Goal: Task Accomplishment & Management: Use online tool/utility

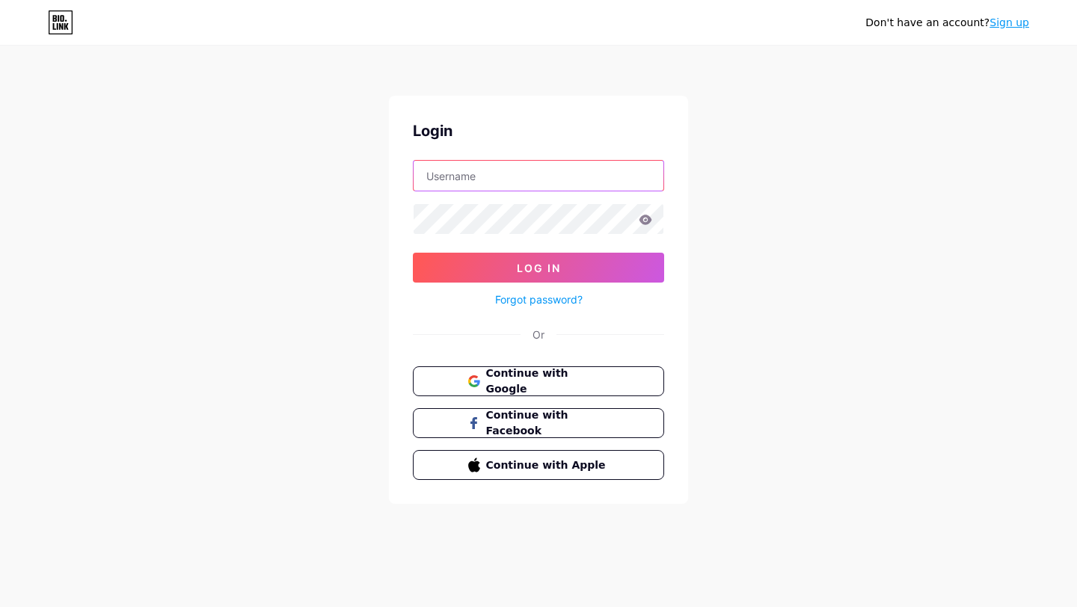
click at [547, 180] on input "text" at bounding box center [539, 176] width 250 height 30
type input "[EMAIL_ADDRESS][DOMAIN_NAME]"
click at [527, 382] on span "Continue with Google" at bounding box center [547, 382] width 125 height 32
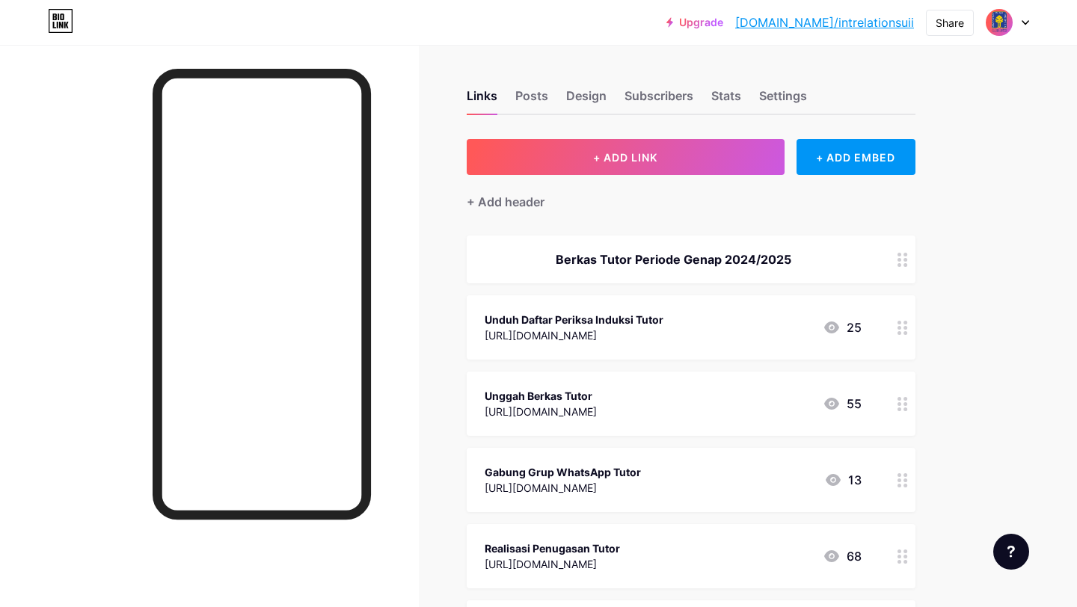
click at [555, 321] on div "Unduh Daftar Periksa Induksi Tutor" at bounding box center [574, 320] width 179 height 16
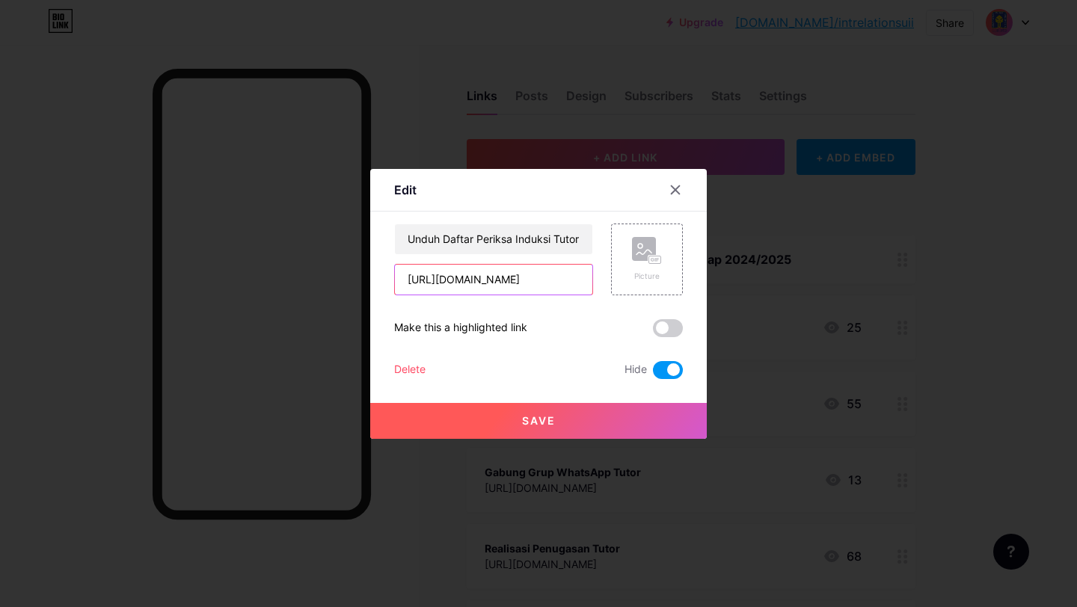
click at [551, 274] on input "[URL][DOMAIN_NAME]" at bounding box center [494, 280] width 198 height 30
click at [677, 186] on icon at bounding box center [676, 190] width 12 height 12
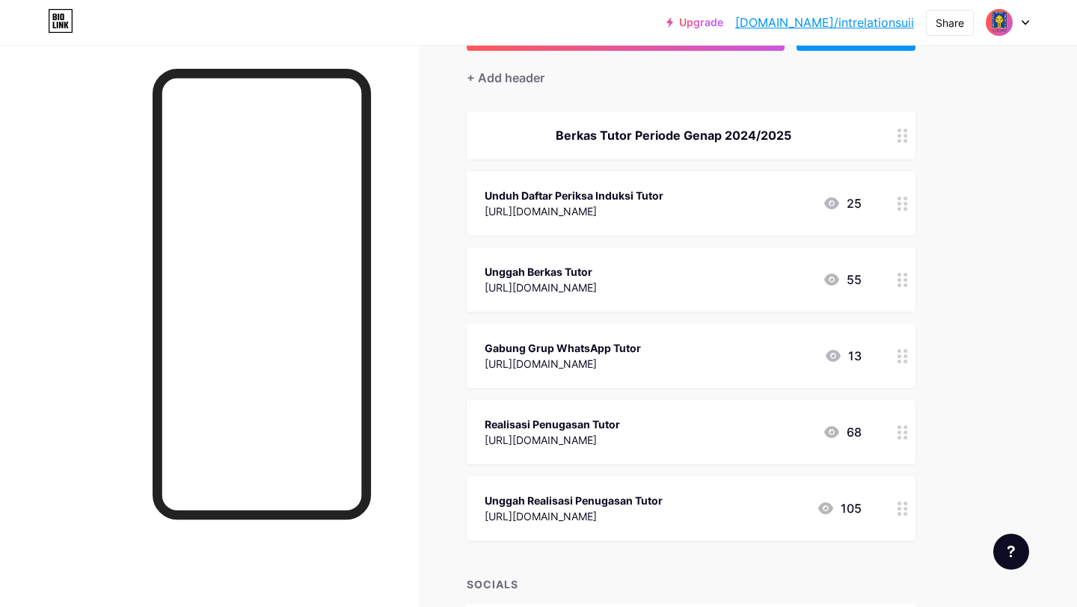
scroll to position [119, 0]
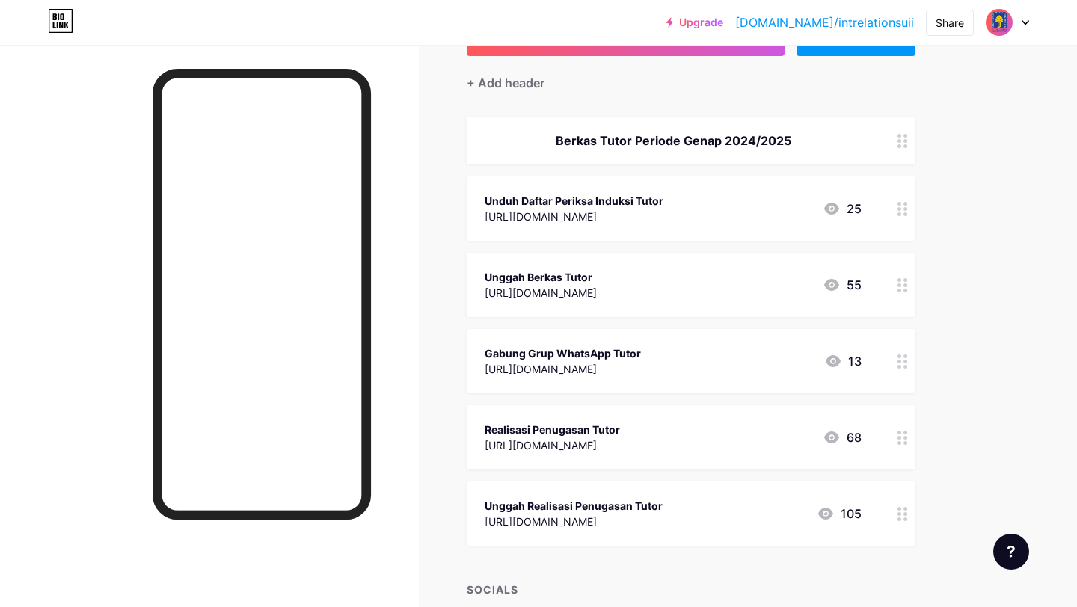
click at [831, 362] on icon at bounding box center [833, 361] width 18 height 18
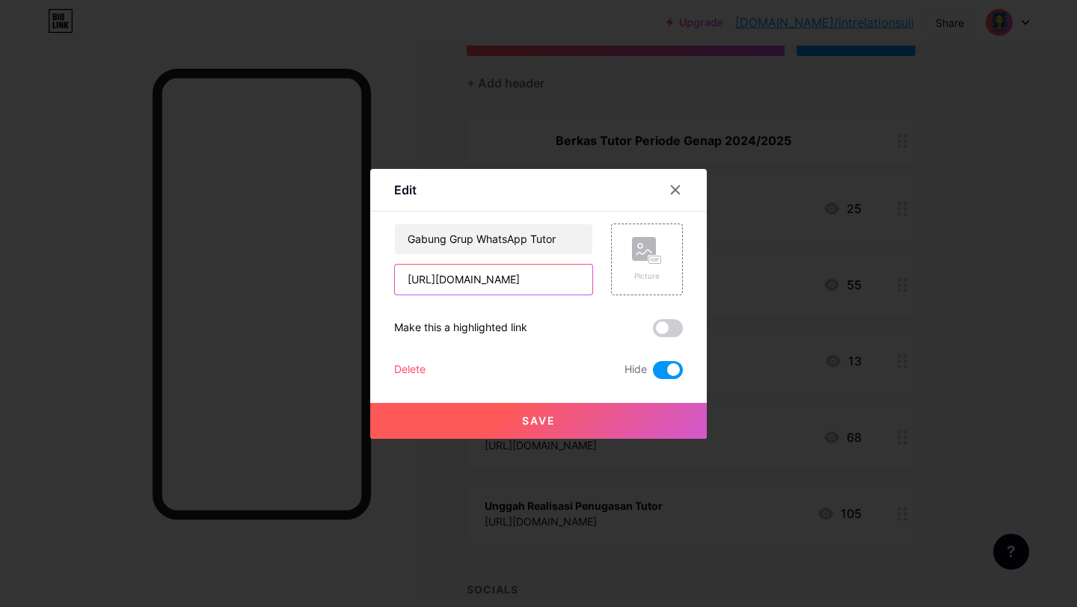
click at [566, 275] on input "[URL][DOMAIN_NAME]" at bounding box center [494, 280] width 198 height 30
paste input "HzxoyAiFJub8cS2QNLRMKQ"
type input "[URL][DOMAIN_NAME]"
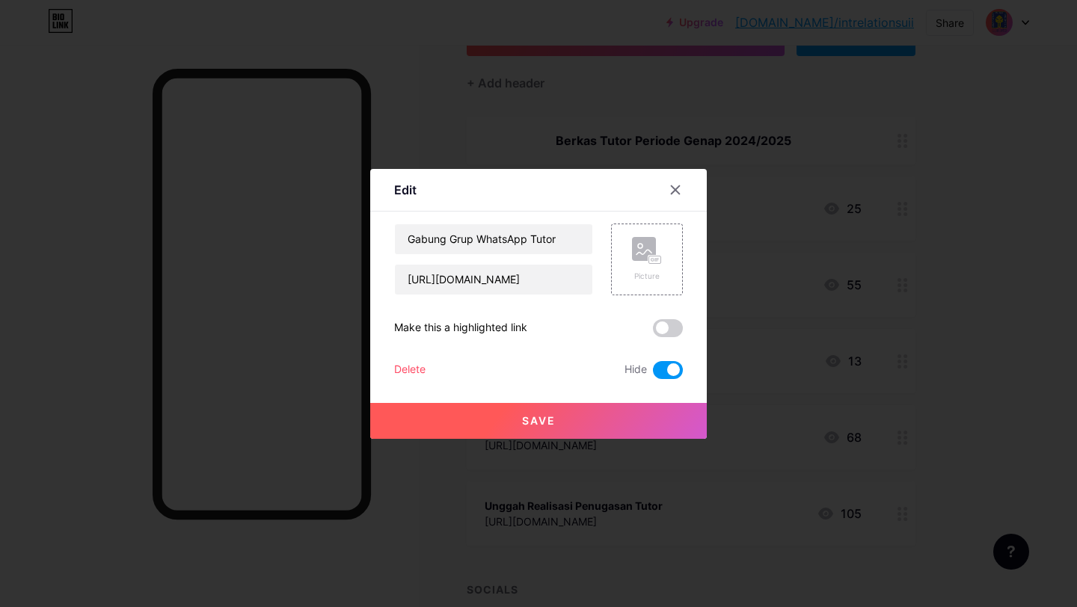
click at [542, 429] on button "Save" at bounding box center [538, 421] width 337 height 36
